Goal: Register for event/course

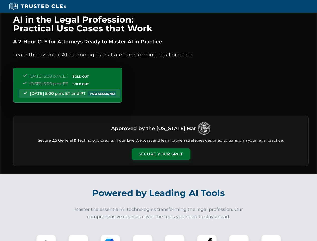
click at [161, 154] on button "Secure Your Spot" at bounding box center [160, 154] width 59 height 12
click at [46, 238] on img at bounding box center [46, 244] width 15 height 15
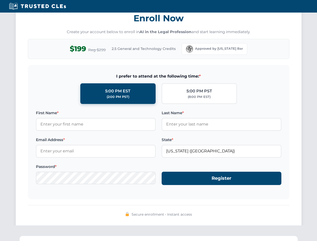
scroll to position [492, 0]
